Goal: Information Seeking & Learning: Learn about a topic

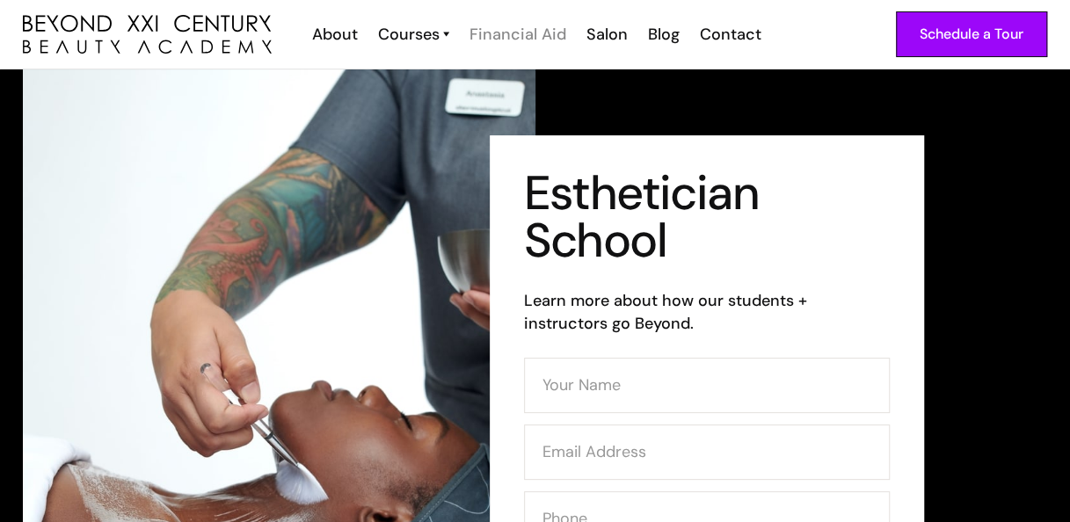
click at [537, 42] on div "Financial Aid" at bounding box center [518, 34] width 97 height 23
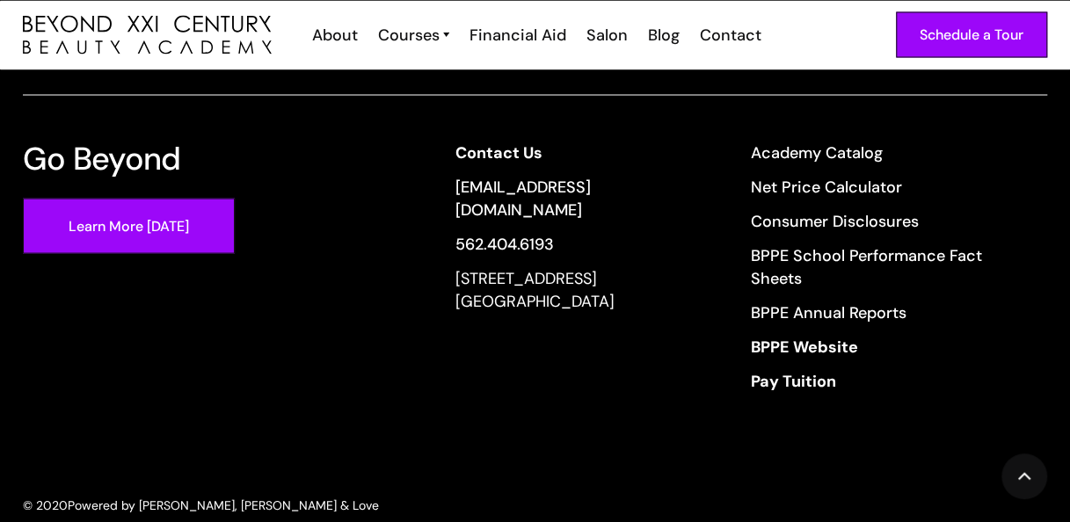
scroll to position [1603, 0]
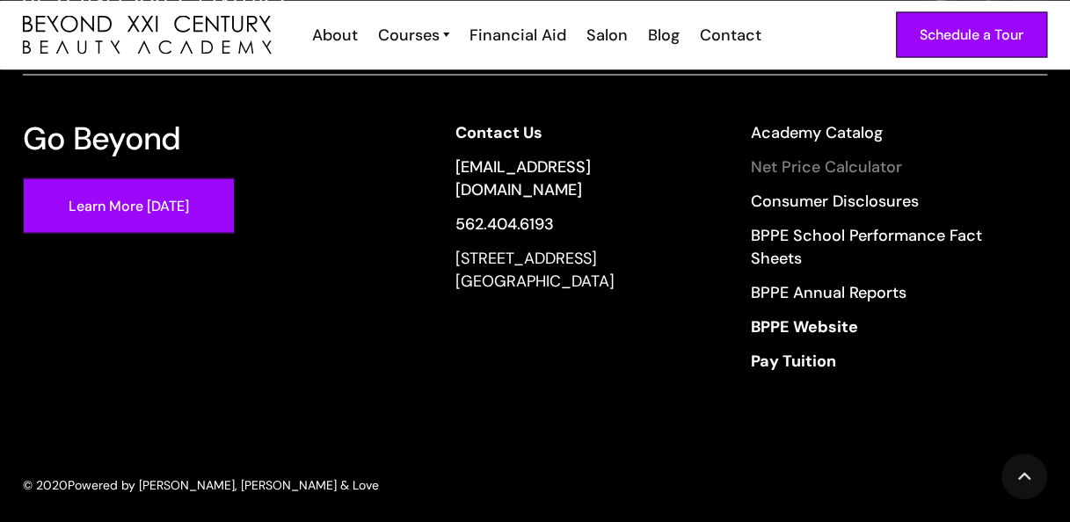
click at [869, 155] on link "Net Price Calculator" at bounding box center [887, 166] width 273 height 23
click at [780, 350] on strong "Pay Tuition" at bounding box center [793, 360] width 85 height 21
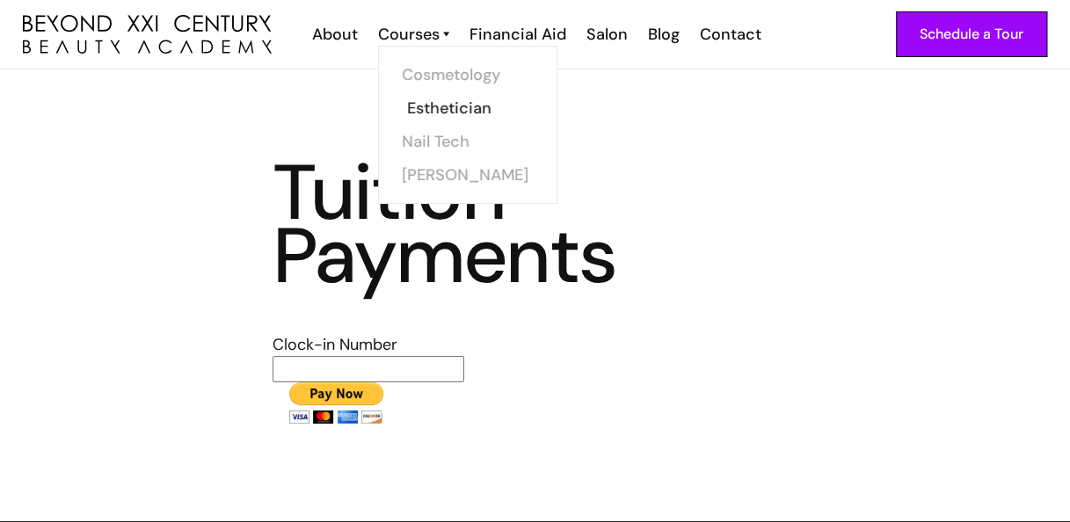
click at [419, 108] on link "Esthetician" at bounding box center [473, 107] width 132 height 33
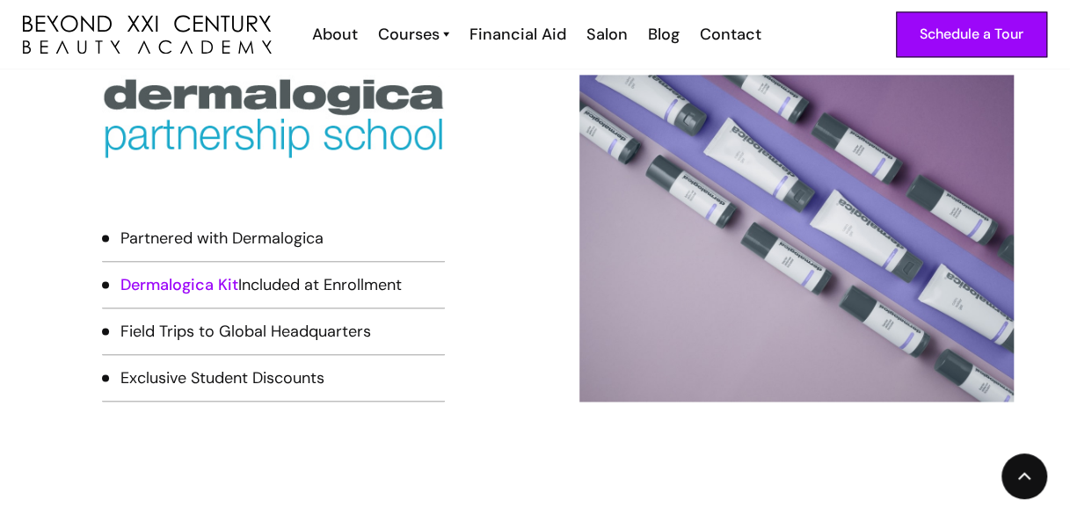
scroll to position [1136, 0]
click at [173, 281] on link "Dermalogica Kit" at bounding box center [179, 284] width 118 height 21
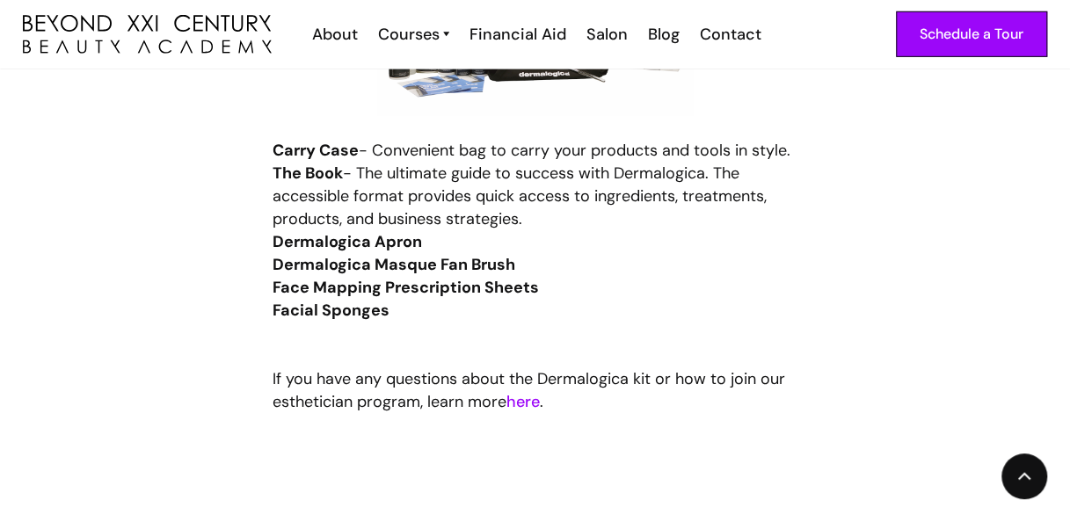
scroll to position [9048, 0]
click at [524, 390] on link "here" at bounding box center [522, 400] width 33 height 21
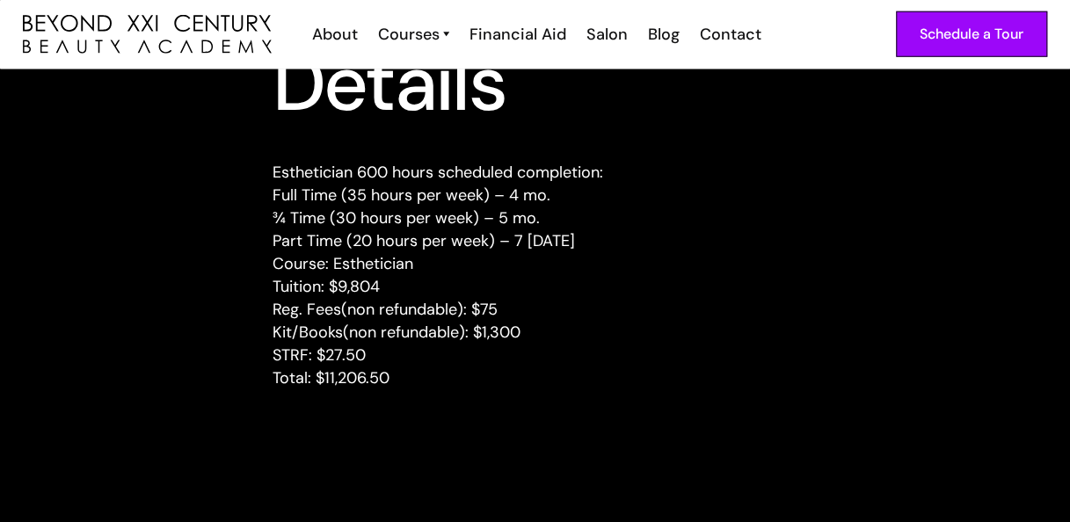
scroll to position [2332, 0]
